Goal: Transaction & Acquisition: Purchase product/service

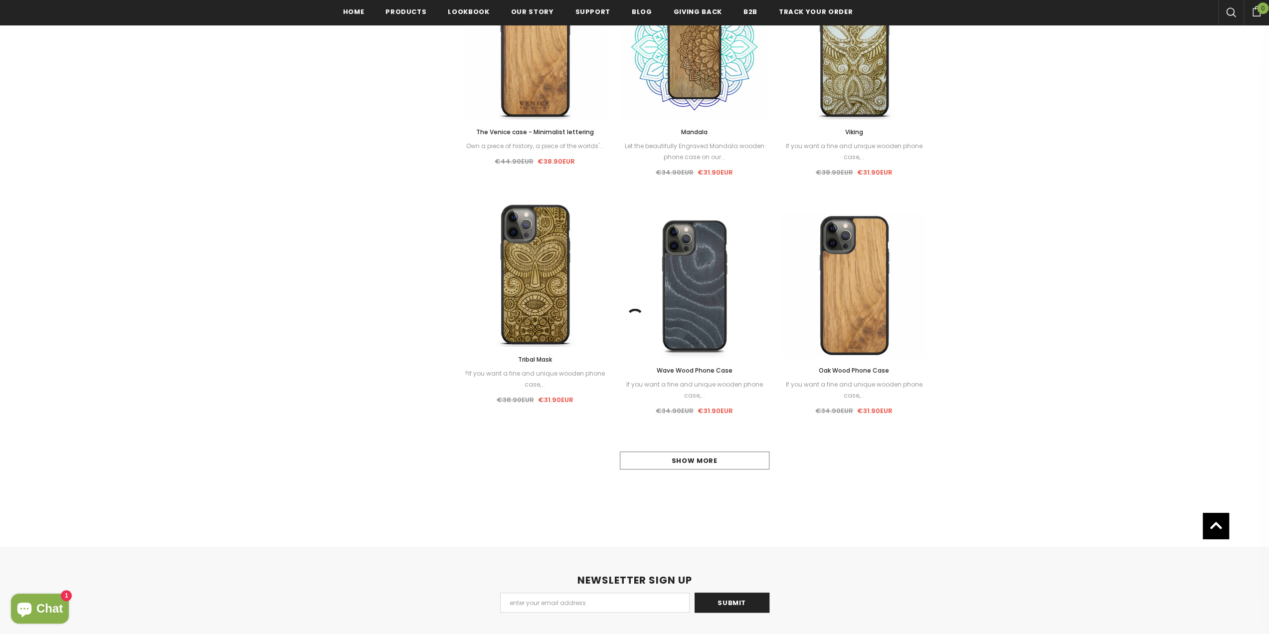
scroll to position [800, 0]
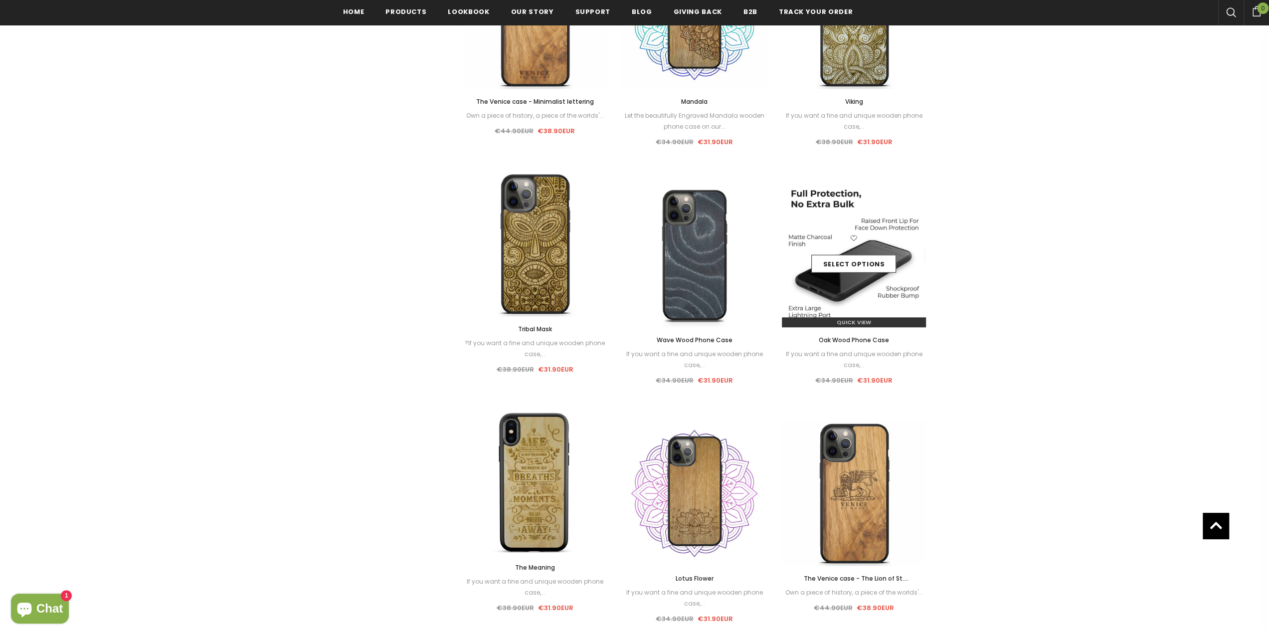
click at [863, 245] on div "Select options" at bounding box center [854, 254] width 145 height 47
click at [864, 261] on link "Select options" at bounding box center [853, 264] width 85 height 18
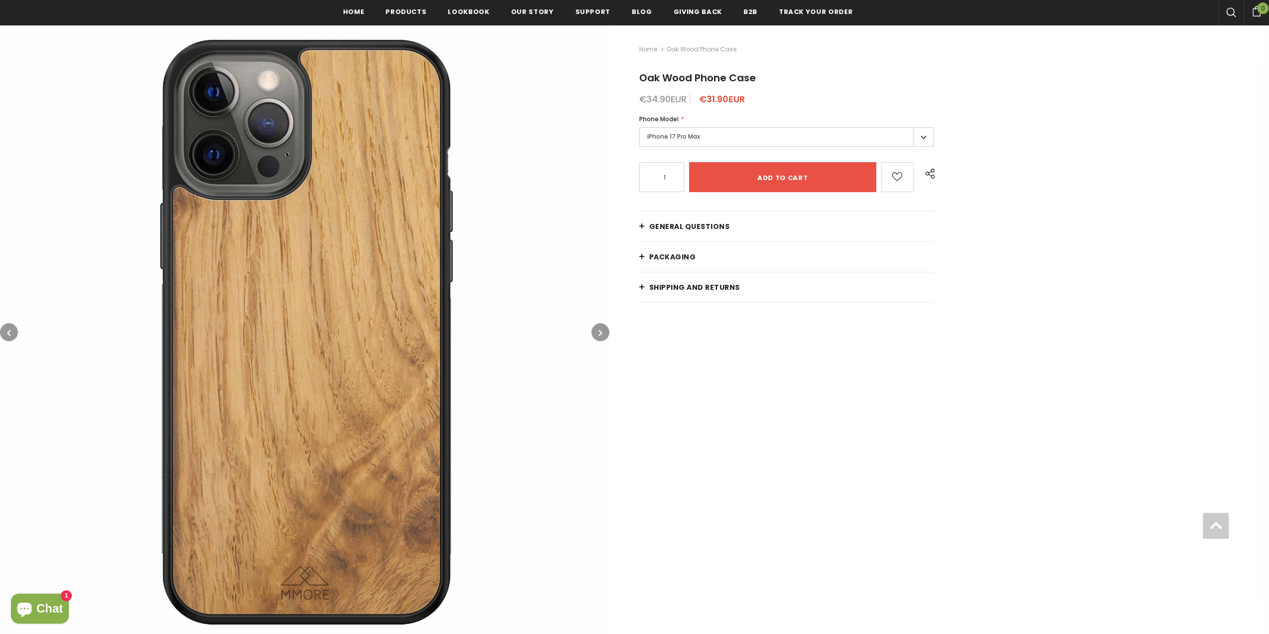
scroll to position [150, 0]
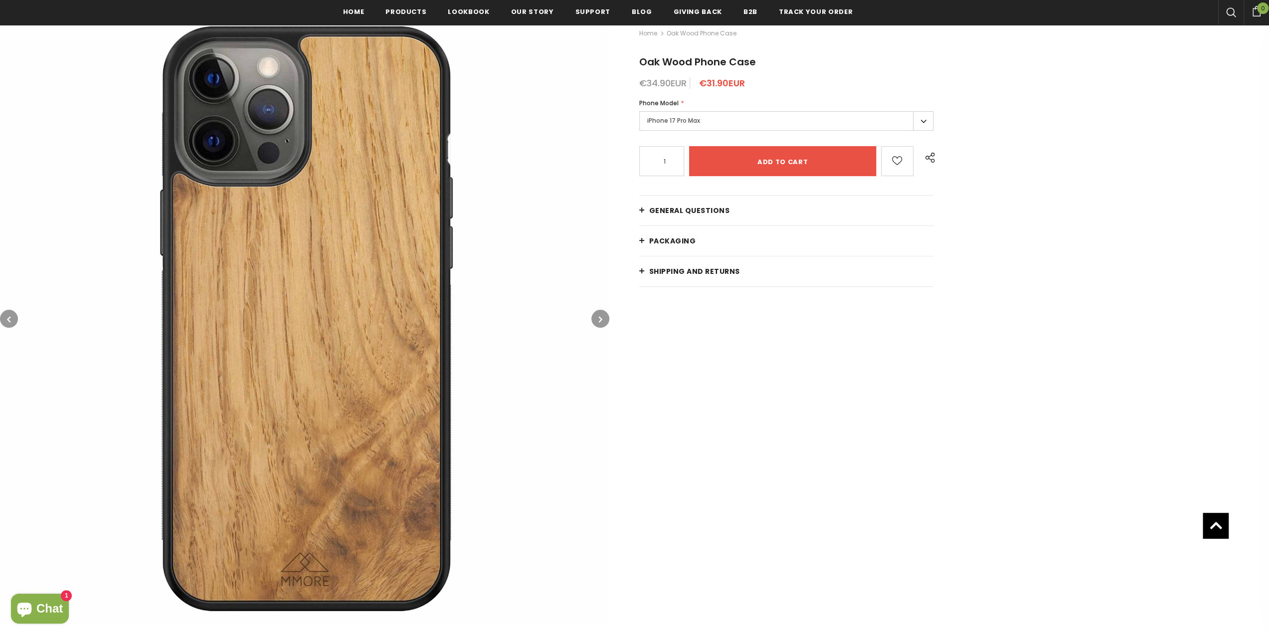
click at [599, 317] on icon "button" at bounding box center [600, 319] width 3 height 10
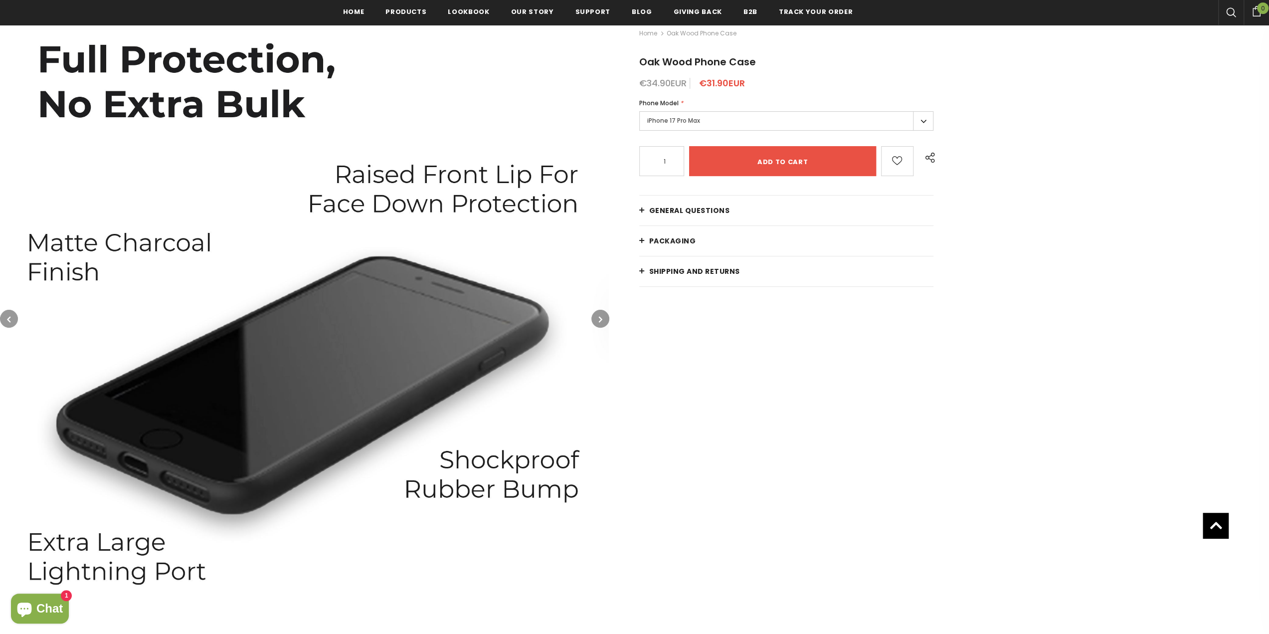
click at [599, 317] on icon "button" at bounding box center [600, 319] width 3 height 10
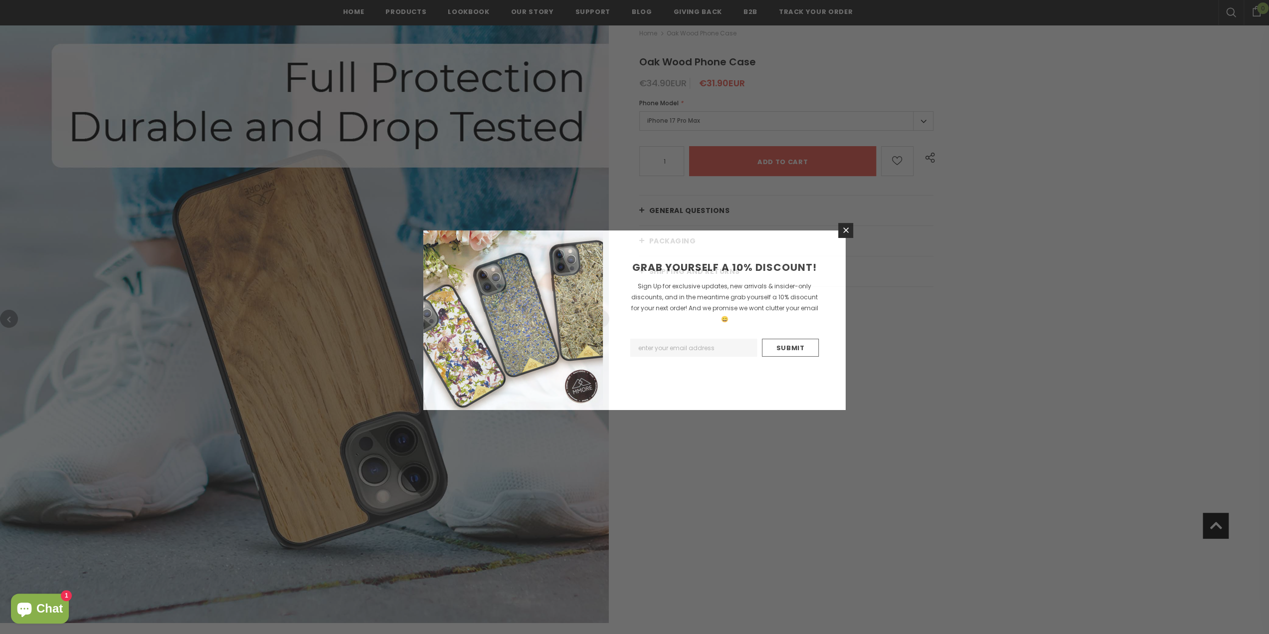
click at [598, 317] on img at bounding box center [513, 320] width 180 height 180
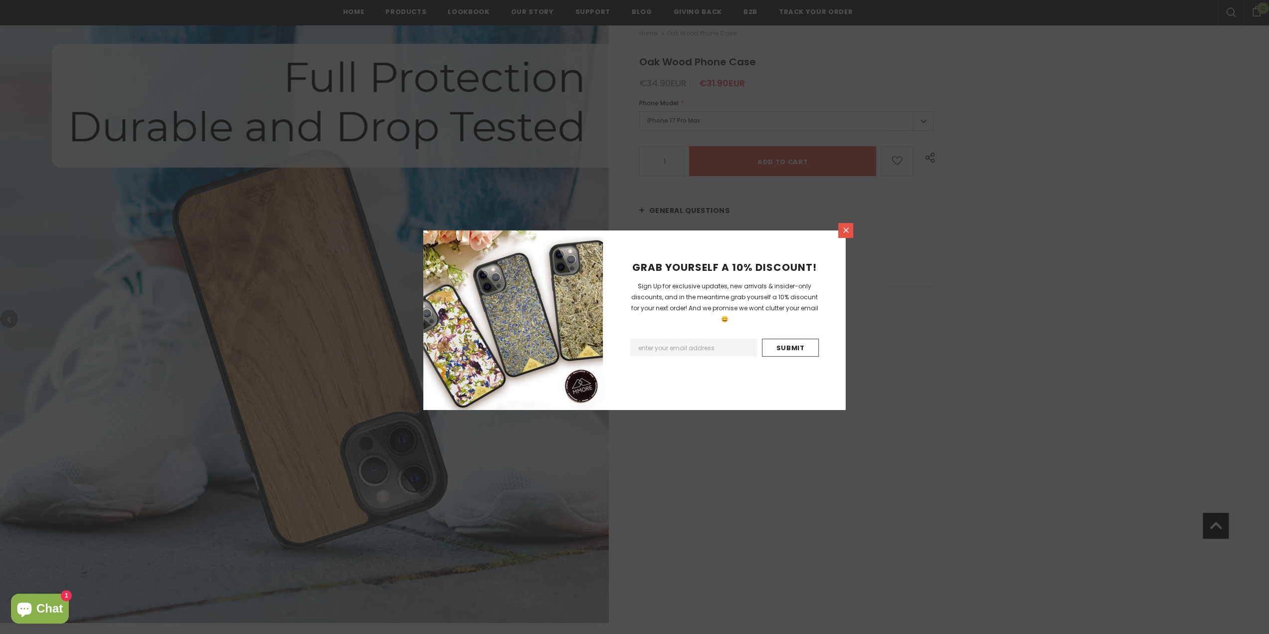
click at [845, 225] on link at bounding box center [845, 230] width 15 height 15
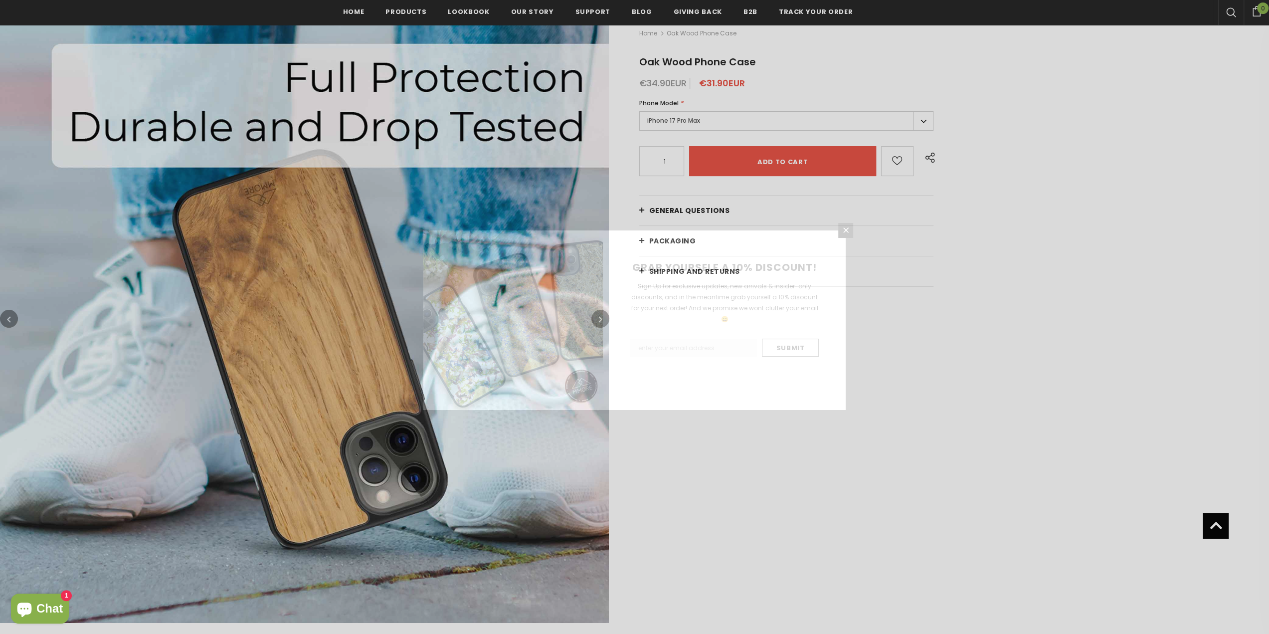
click at [690, 122] on div "GRAB YOURSELF A 10% DISCOUNT! Sign Up for exclusive updates, new arrivals & ins…" at bounding box center [634, 317] width 1269 height 634
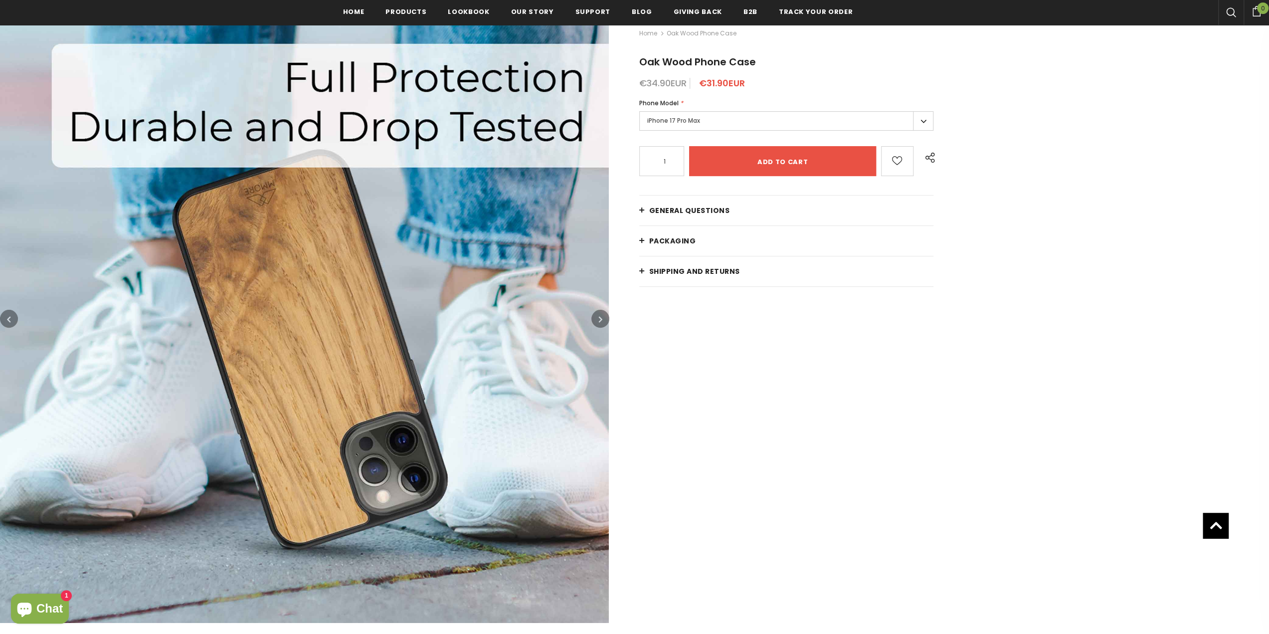
click at [695, 120] on label "iPhone 17 Pro Max" at bounding box center [786, 120] width 295 height 19
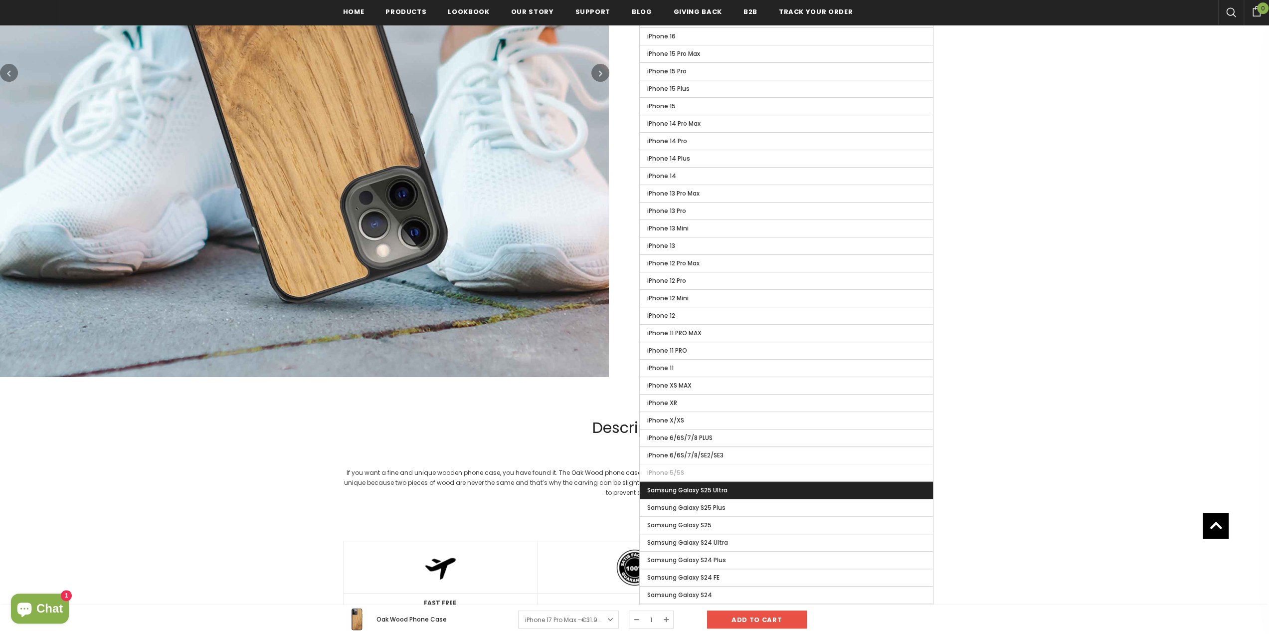
scroll to position [449, 0]
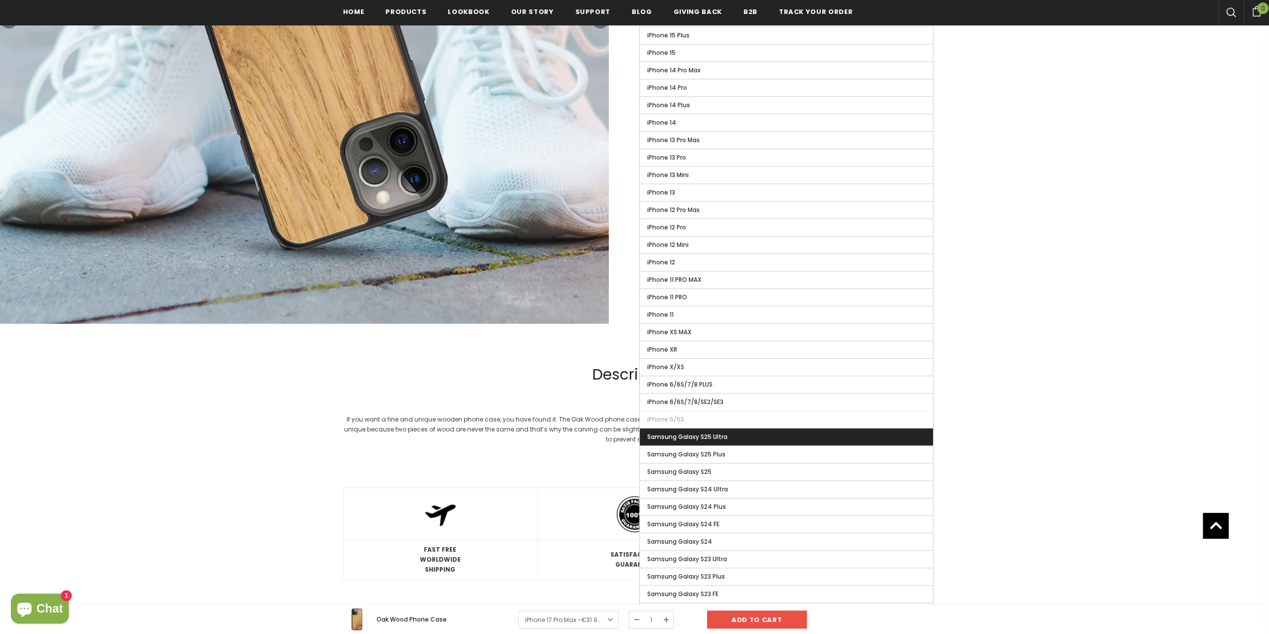
click at [754, 428] on label "Samsung Galaxy S25 Ultra" at bounding box center [787, 436] width 294 height 17
click at [0, 0] on input "Samsung Galaxy S25 Ultra" at bounding box center [0, 0] width 0 height 0
click at [712, 432] on span "Samsung Galaxy S25 Ultra" at bounding box center [690, 436] width 86 height 8
click at [0, 0] on input "Samsung Galaxy S25 Ultra" at bounding box center [0, 0] width 0 height 0
click at [444, 422] on div "If you want a fine and unique wooden phone case, you have found it. The Oak Woo…" at bounding box center [635, 429] width 584 height 30
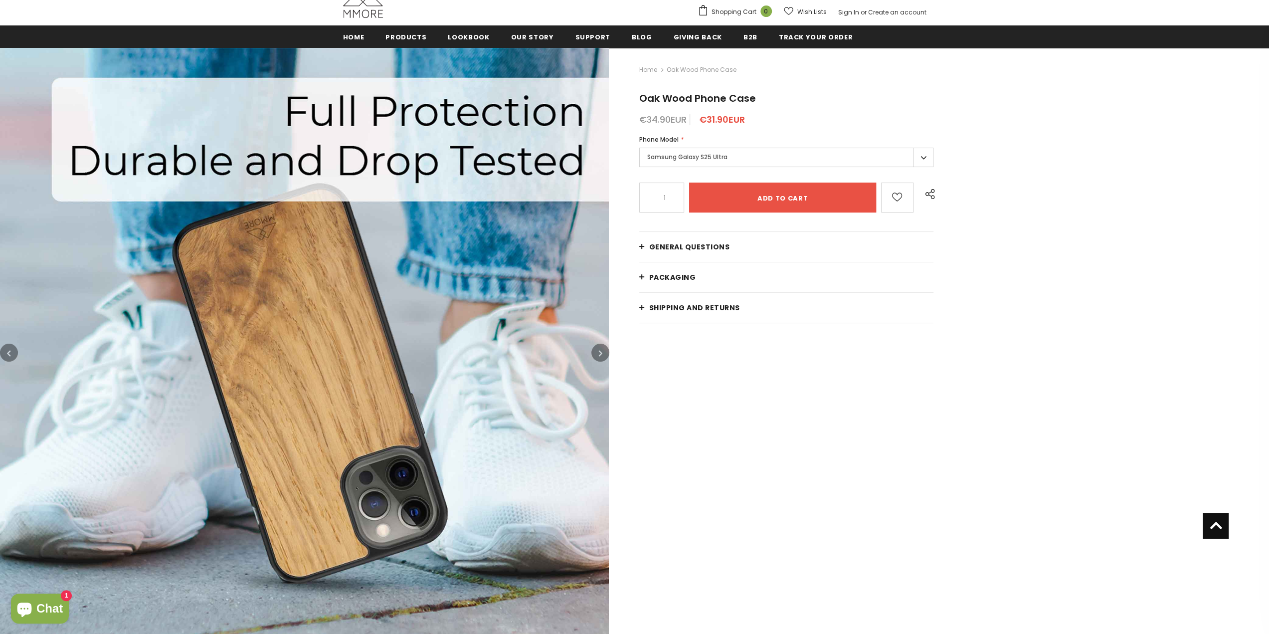
scroll to position [50, 0]
